Goal: Task Accomplishment & Management: Manage account settings

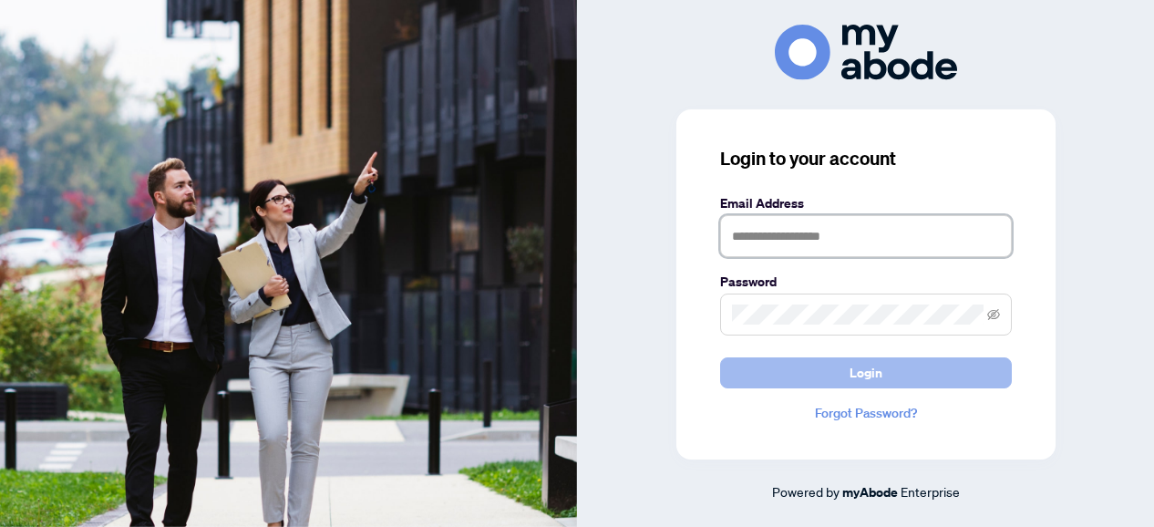
type input "**********"
click at [791, 381] on button "Login" at bounding box center [866, 372] width 292 height 31
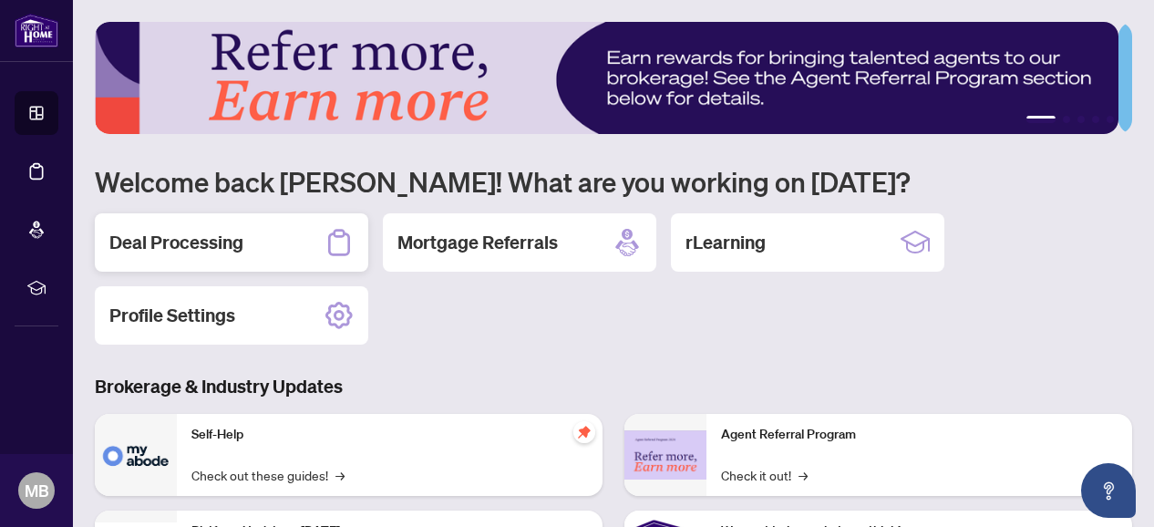
click at [152, 241] on h2 "Deal Processing" at bounding box center [176, 243] width 134 height 26
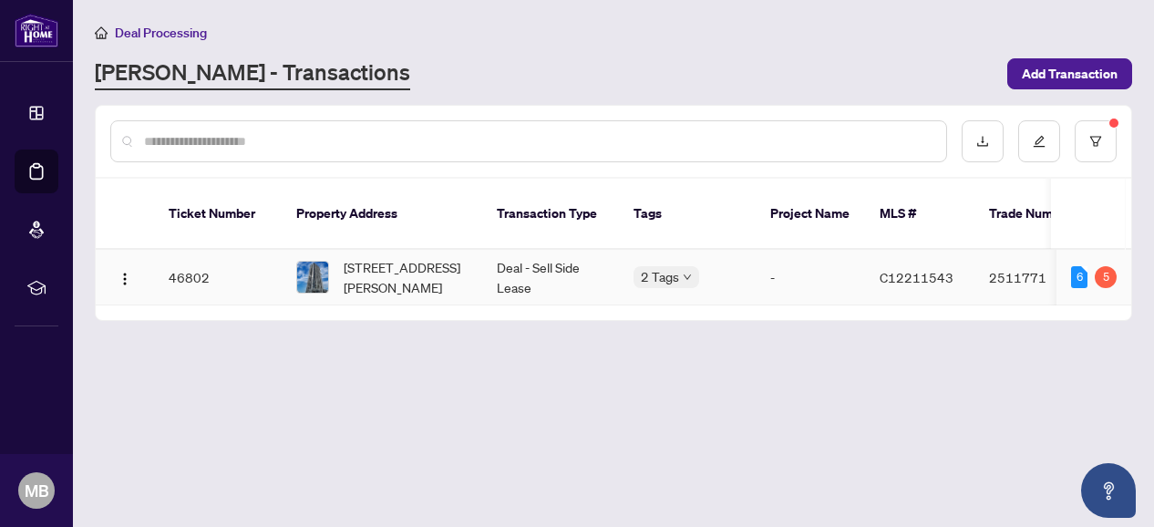
click at [184, 264] on td "46802" at bounding box center [218, 278] width 128 height 56
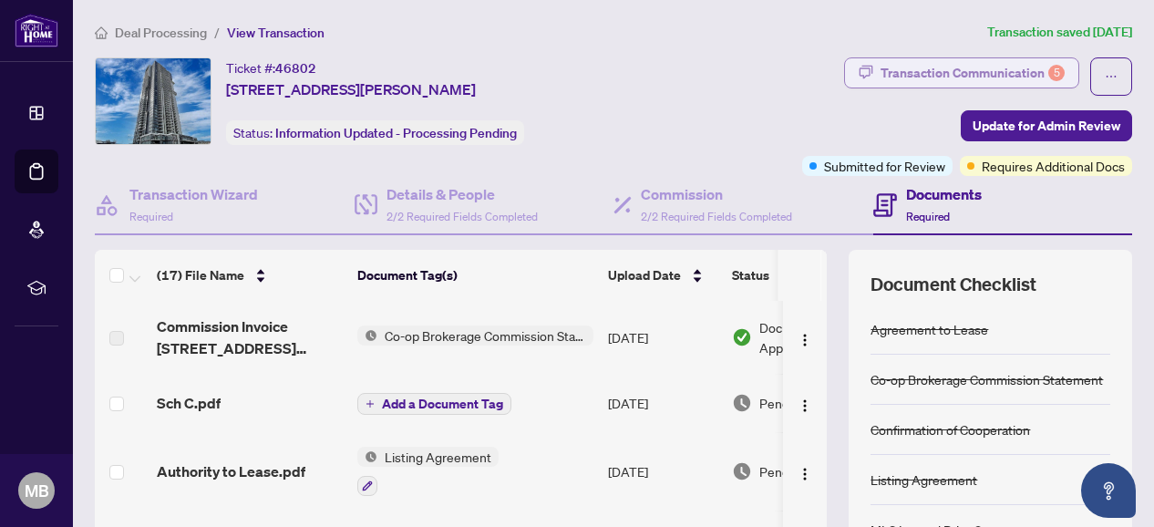
click at [980, 76] on div "Transaction Communication 5" at bounding box center [972, 72] width 184 height 29
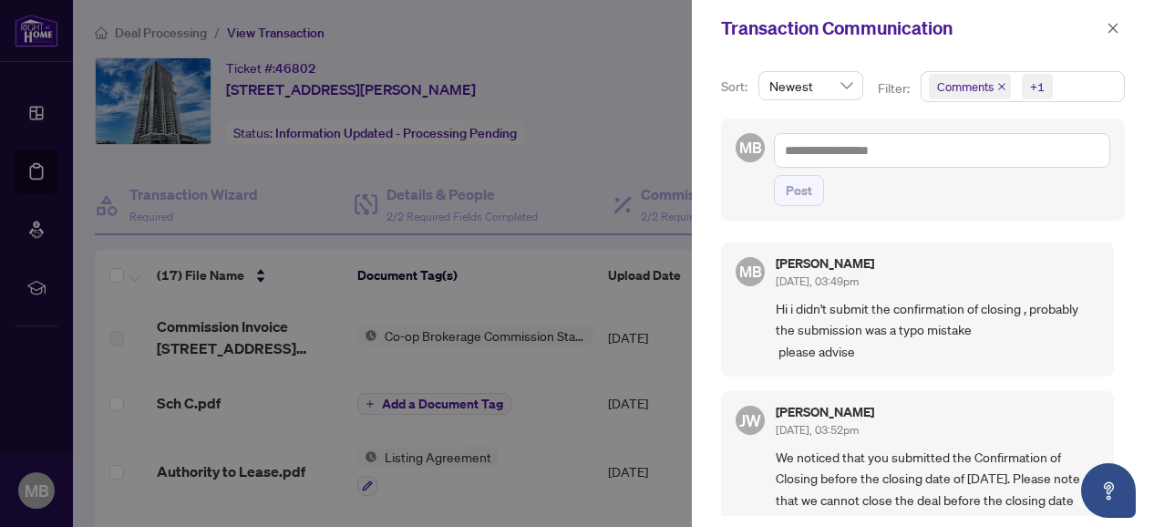
click at [634, 117] on div at bounding box center [577, 263] width 1154 height 527
click at [1113, 28] on icon "close" at bounding box center [1112, 28] width 13 height 13
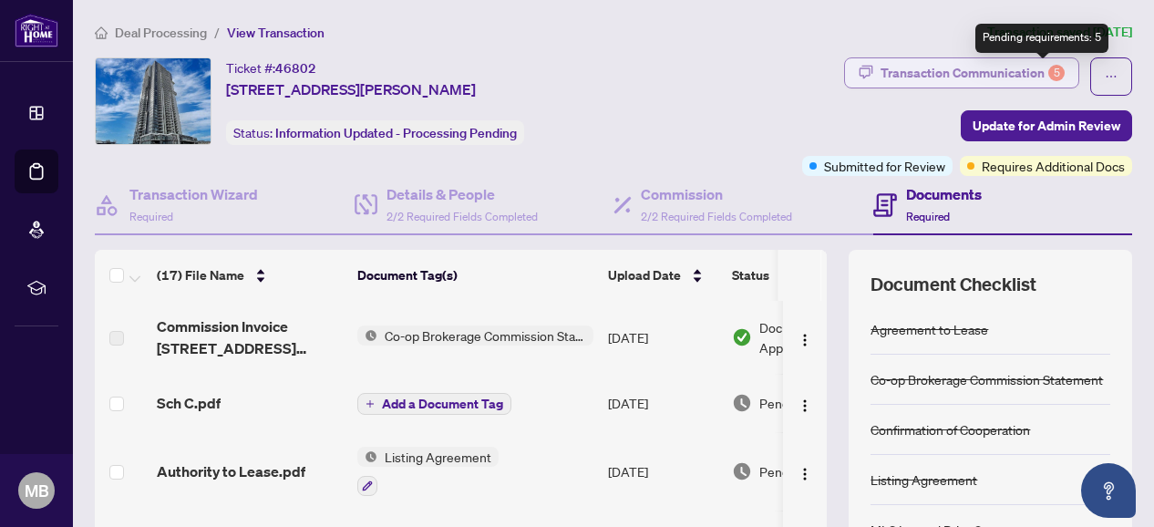
click at [1048, 70] on div "5" at bounding box center [1056, 73] width 16 height 16
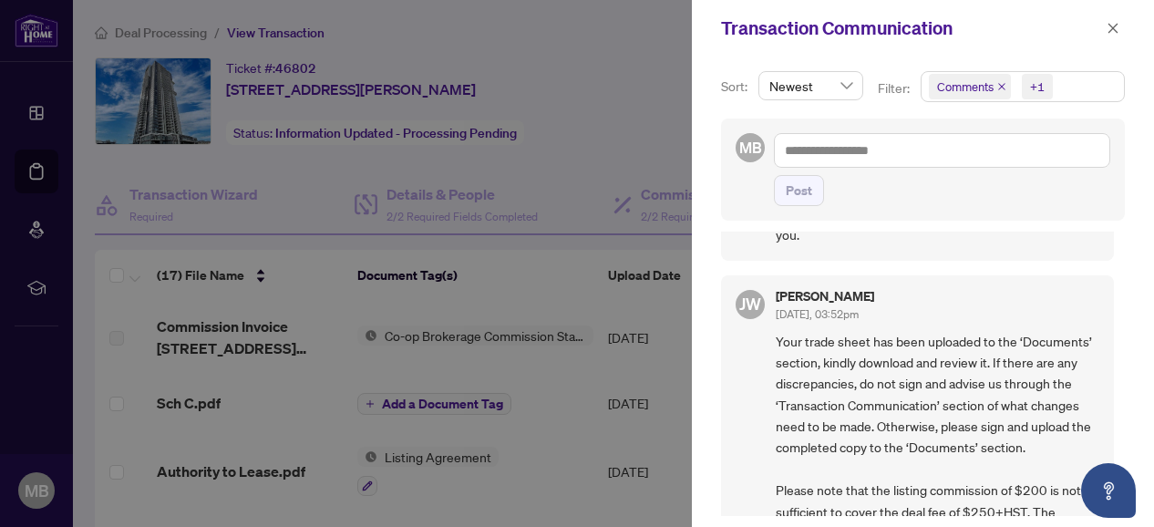
scroll to position [428, 0]
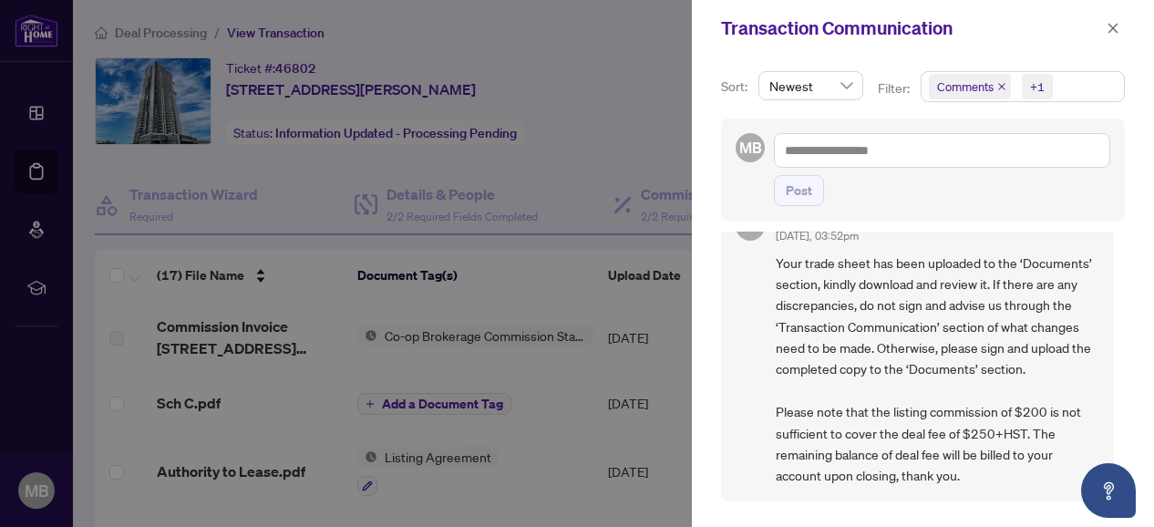
click at [582, 127] on div at bounding box center [577, 263] width 1154 height 527
click at [1114, 22] on icon "close" at bounding box center [1112, 28] width 13 height 13
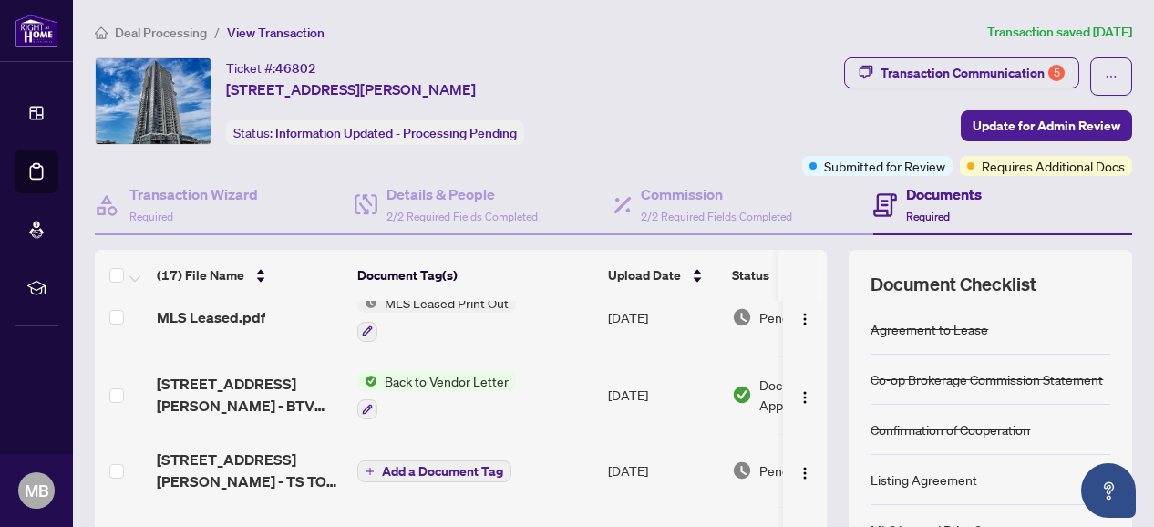
scroll to position [366, 0]
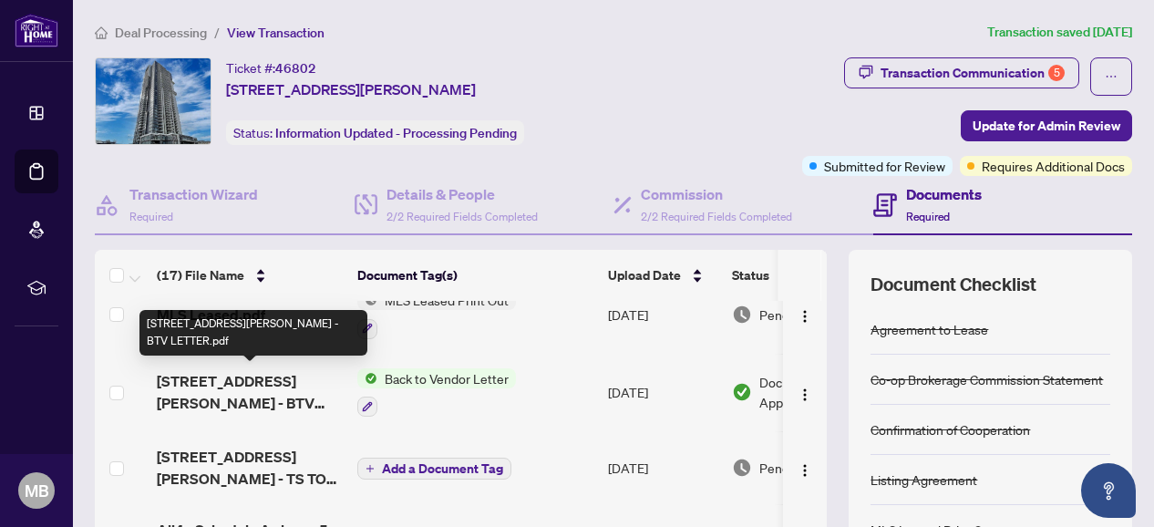
click at [215, 389] on span "[STREET_ADDRESS][PERSON_NAME] - BTV LETTER.pdf" at bounding box center [250, 392] width 186 height 44
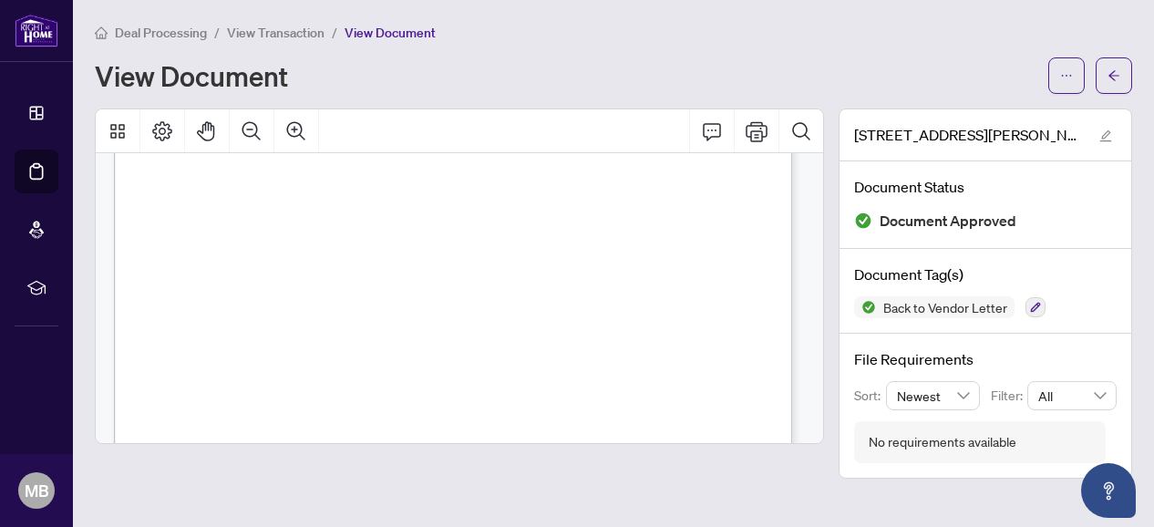
scroll to position [315, 0]
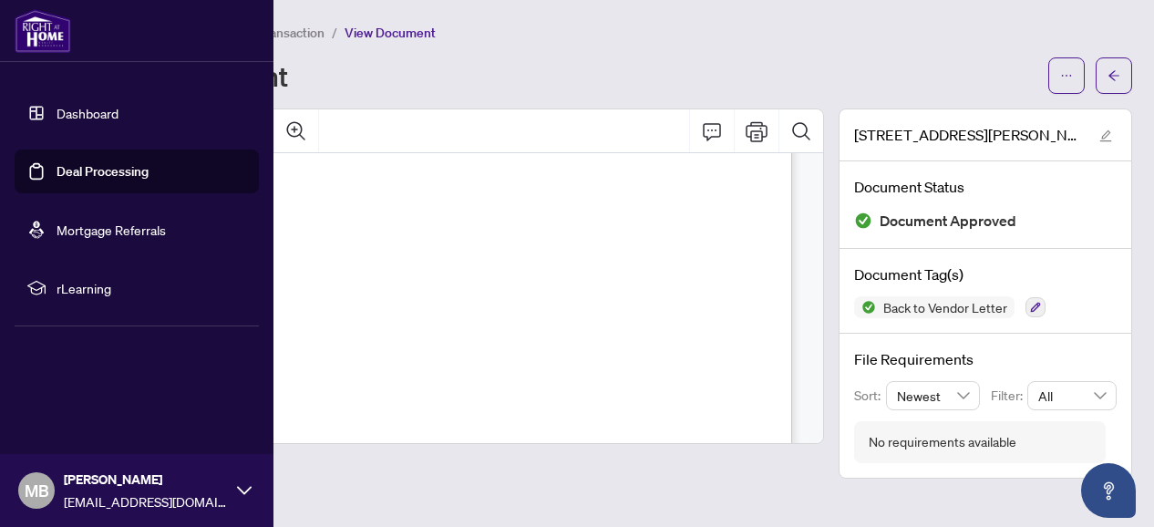
click at [80, 108] on link "Dashboard" at bounding box center [87, 113] width 62 height 16
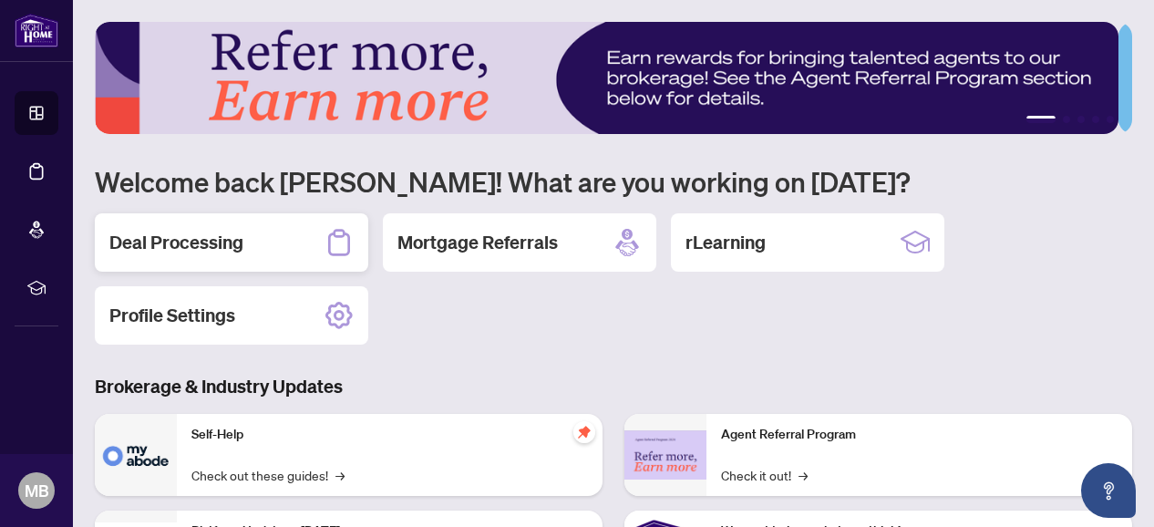
click at [169, 236] on h2 "Deal Processing" at bounding box center [176, 243] width 134 height 26
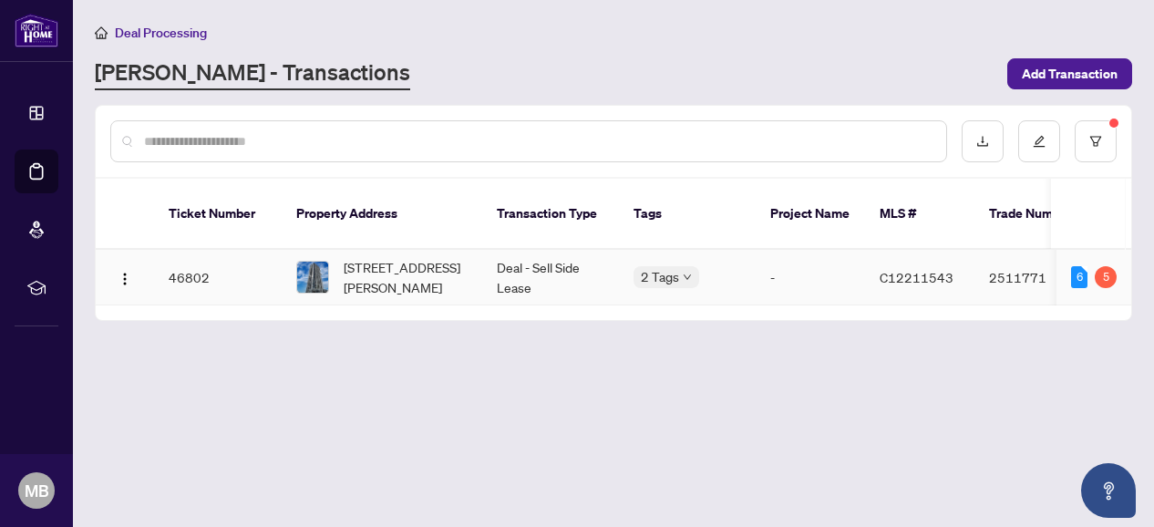
click at [1086, 266] on div "6 5" at bounding box center [1094, 277] width 46 height 22
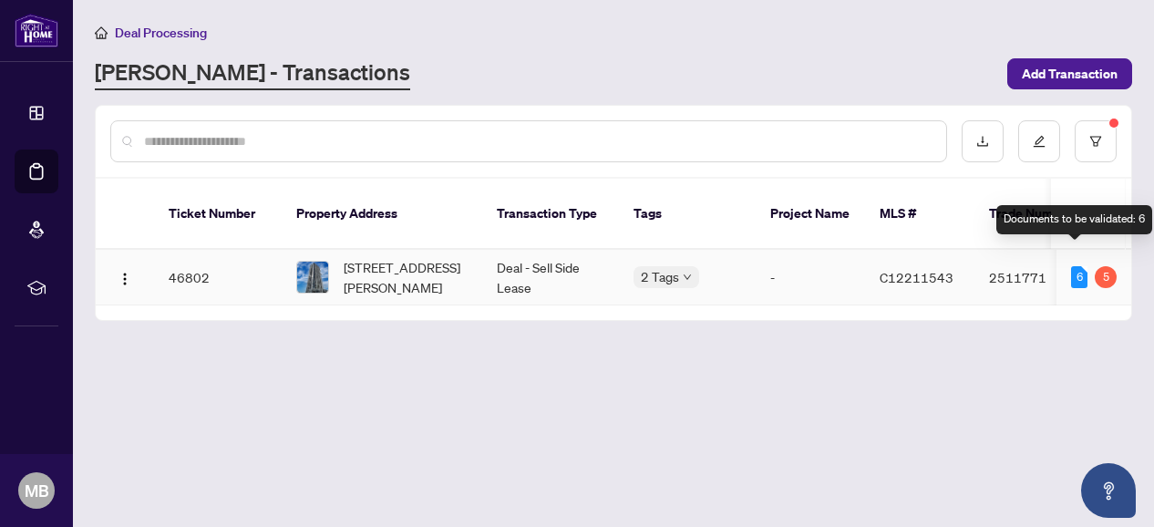
click at [1077, 266] on div "6" at bounding box center [1079, 277] width 16 height 22
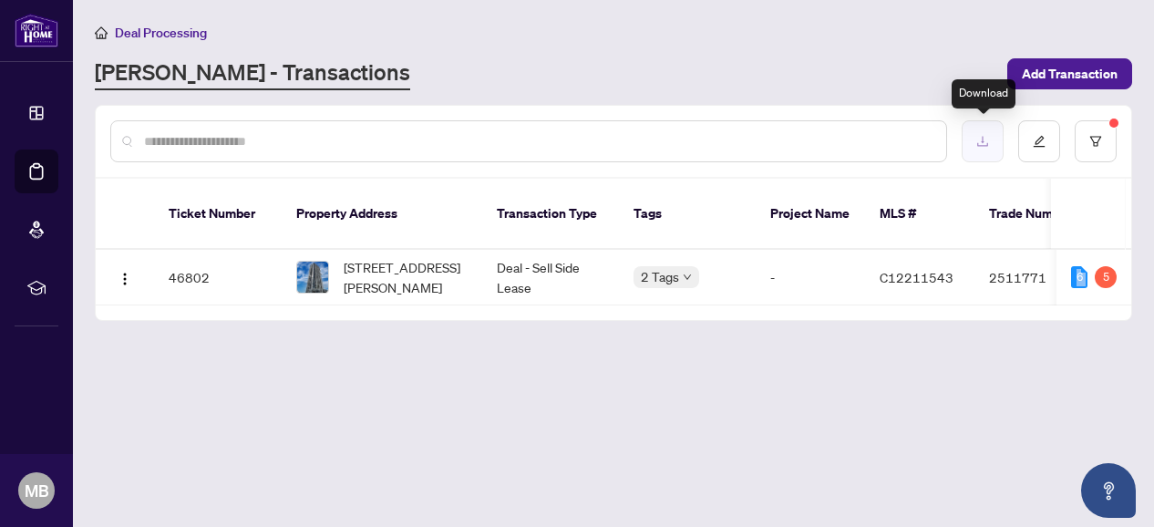
click at [982, 143] on icon "download" at bounding box center [982, 141] width 13 height 13
click at [1140, 513] on div at bounding box center [1140, 513] width 0 height 0
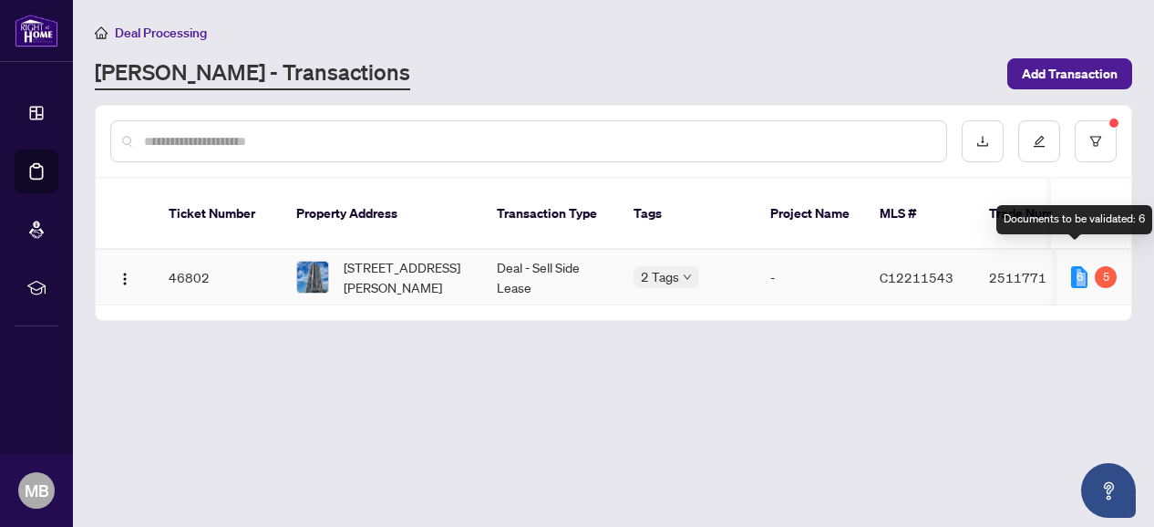
click at [1071, 266] on div "6" at bounding box center [1079, 277] width 16 height 22
drag, startPoint x: 1071, startPoint y: 255, endPoint x: 486, endPoint y: 436, distance: 612.5
click at [486, 436] on main "Deal Processing [PERSON_NAME] - Transactions Add Transaction Ticket Number Prop…" at bounding box center [613, 263] width 1081 height 527
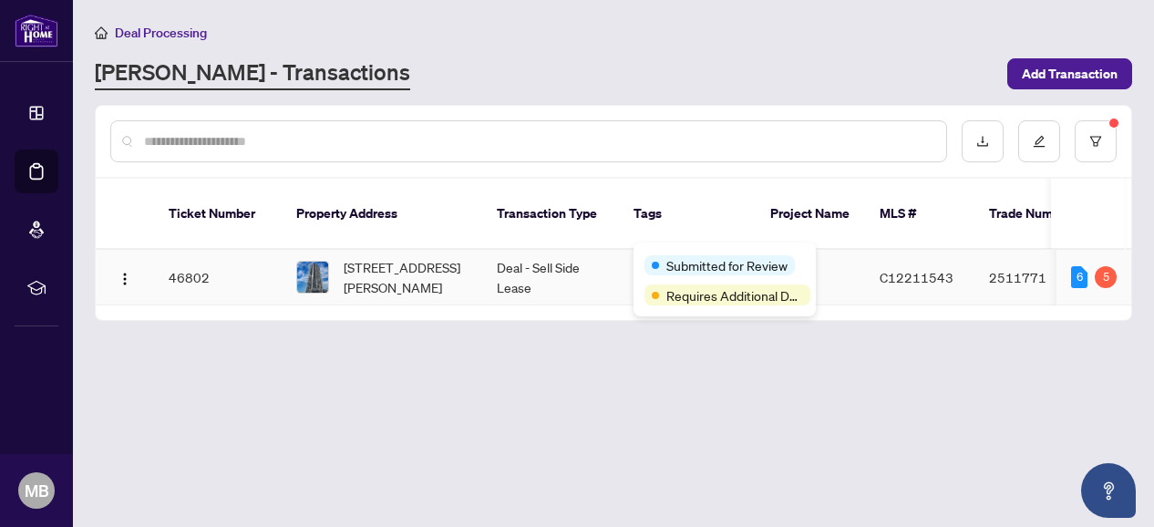
click at [686, 253] on div "Submitted for Review" at bounding box center [724, 264] width 160 height 22
click at [896, 269] on span "C12211543" at bounding box center [916, 277] width 74 height 16
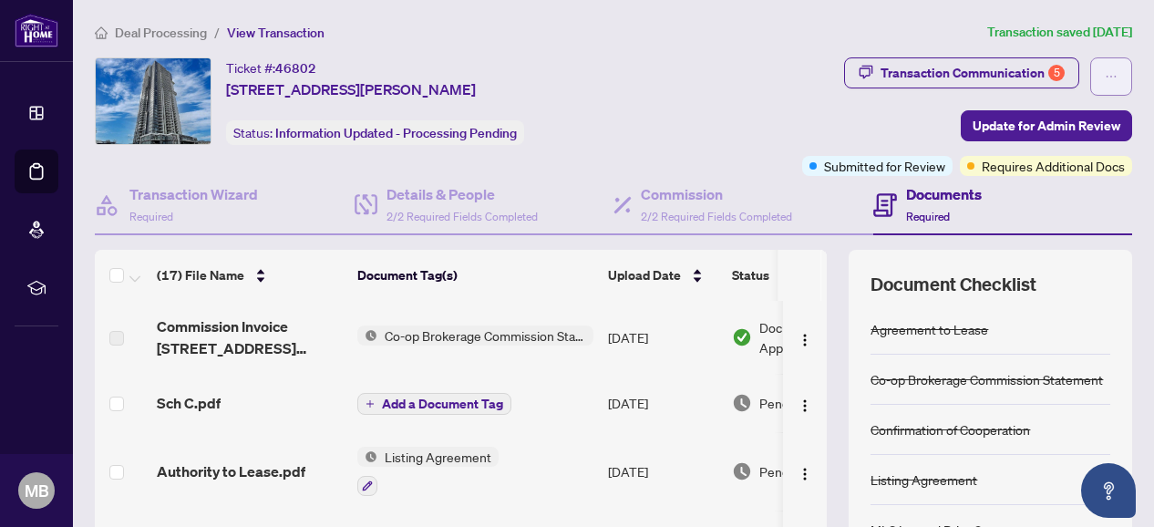
click at [1104, 72] on icon "ellipsis" at bounding box center [1110, 76] width 13 height 13
click at [660, 78] on div "Ticket #: 46802 3708-[STREET_ADDRESS][PERSON_NAME] Status: Information Updated …" at bounding box center [377, 100] width 565 height 87
